Goal: Register for event/course

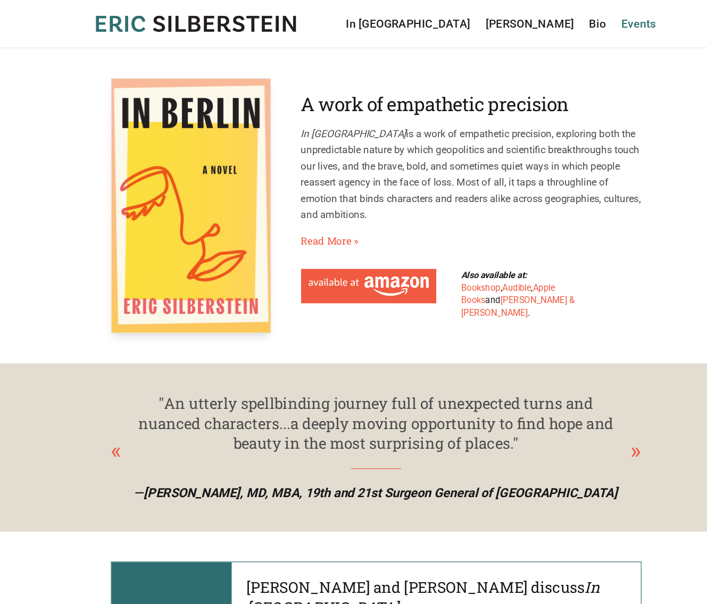
click at [572, 26] on link "Events" at bounding box center [576, 20] width 30 height 15
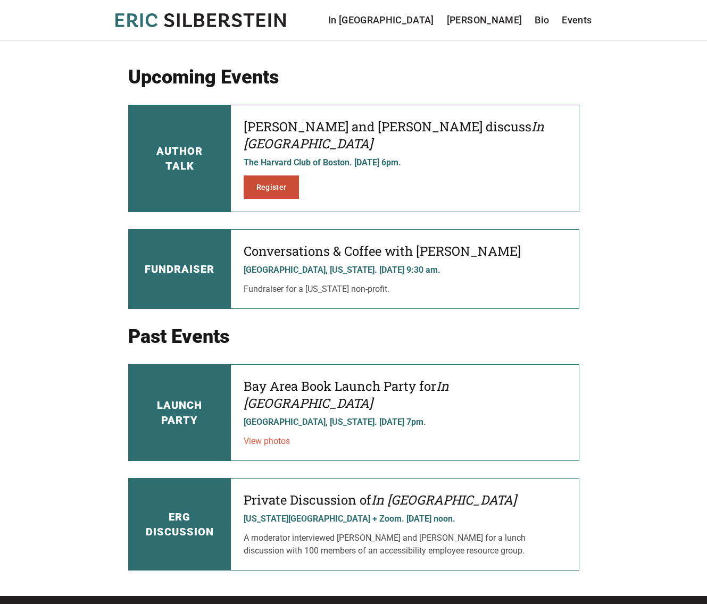
click at [250, 175] on link "Register" at bounding box center [272, 186] width 56 height 23
